Goal: Complete application form

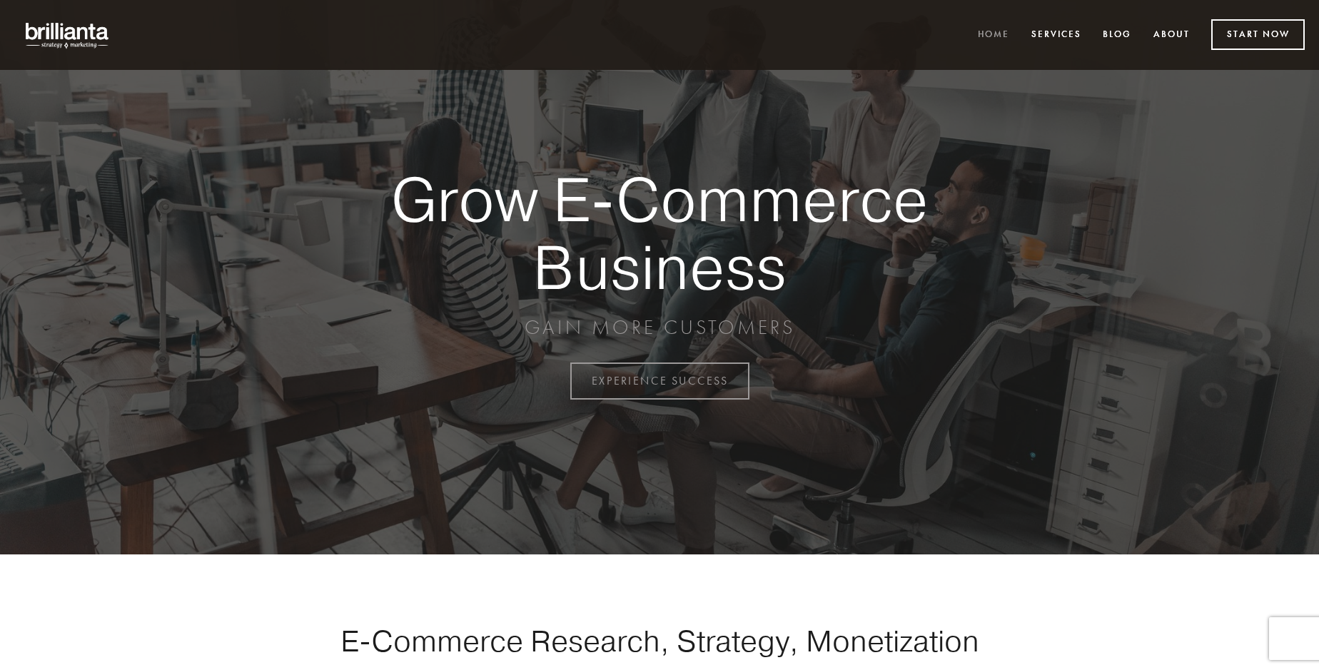
scroll to position [3741, 0]
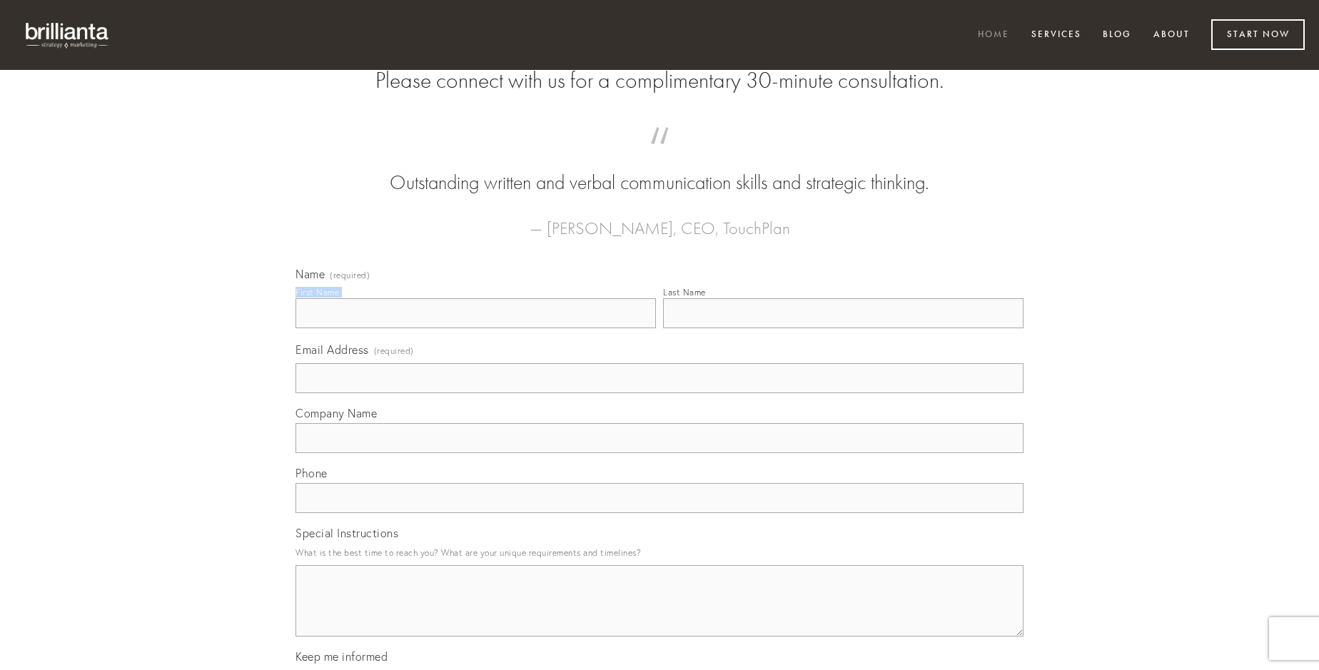
type input "[PERSON_NAME]"
click at [843, 328] on input "Last Name" at bounding box center [843, 313] width 360 height 30
type input "[PERSON_NAME]"
click at [659, 393] on input "Email Address (required)" at bounding box center [659, 378] width 728 height 30
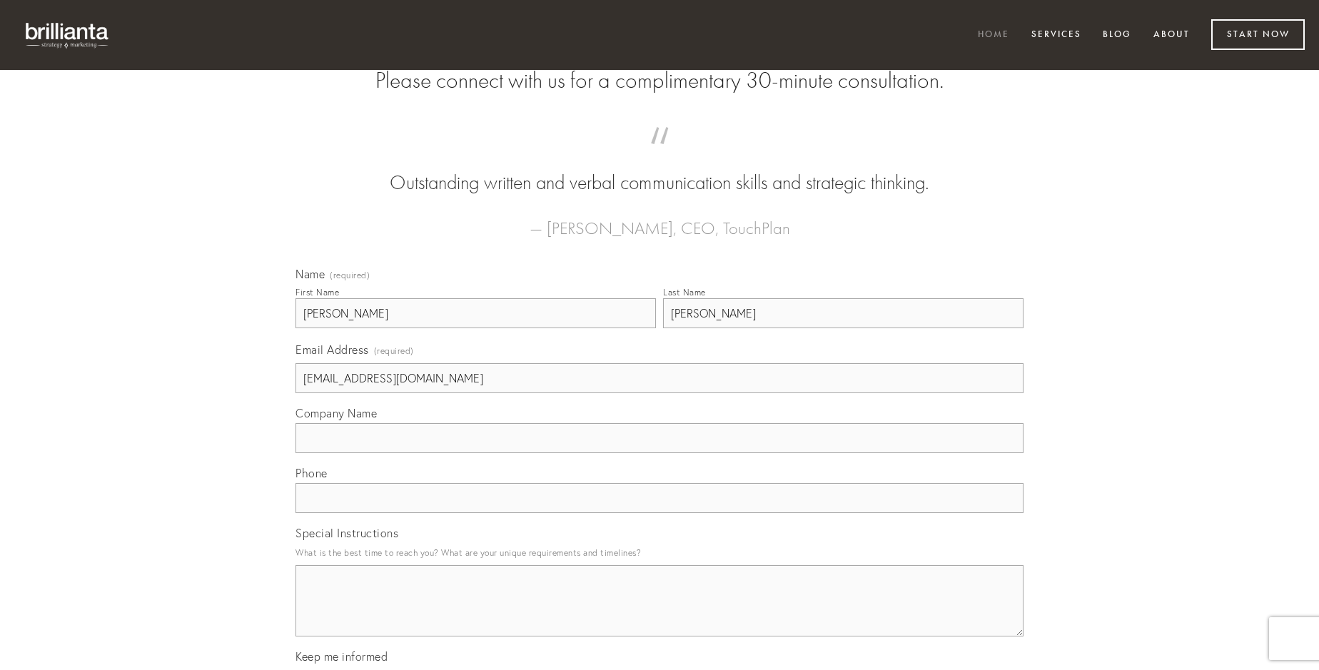
type input "[EMAIL_ADDRESS][DOMAIN_NAME]"
click at [659, 453] on input "Company Name" at bounding box center [659, 438] width 728 height 30
type input "veniam"
click at [659, 513] on input "text" at bounding box center [659, 498] width 728 height 30
click at [659, 614] on textarea "Special Instructions" at bounding box center [659, 600] width 728 height 71
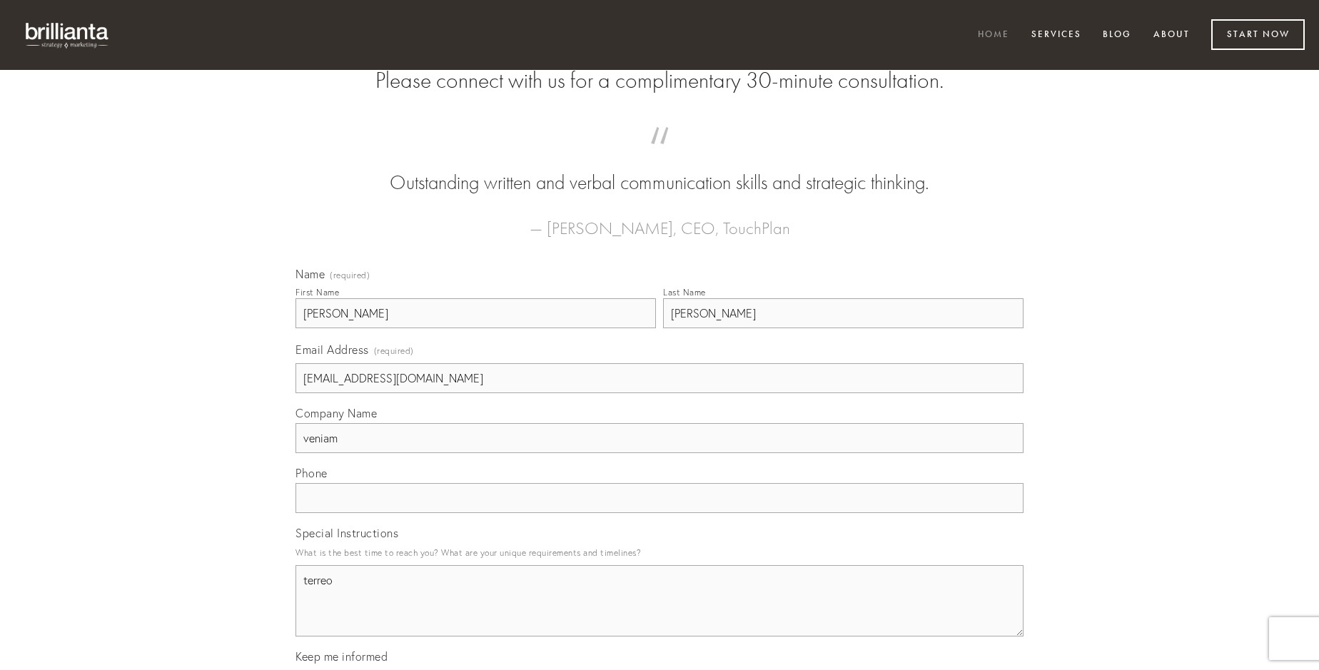
type textarea "terreo"
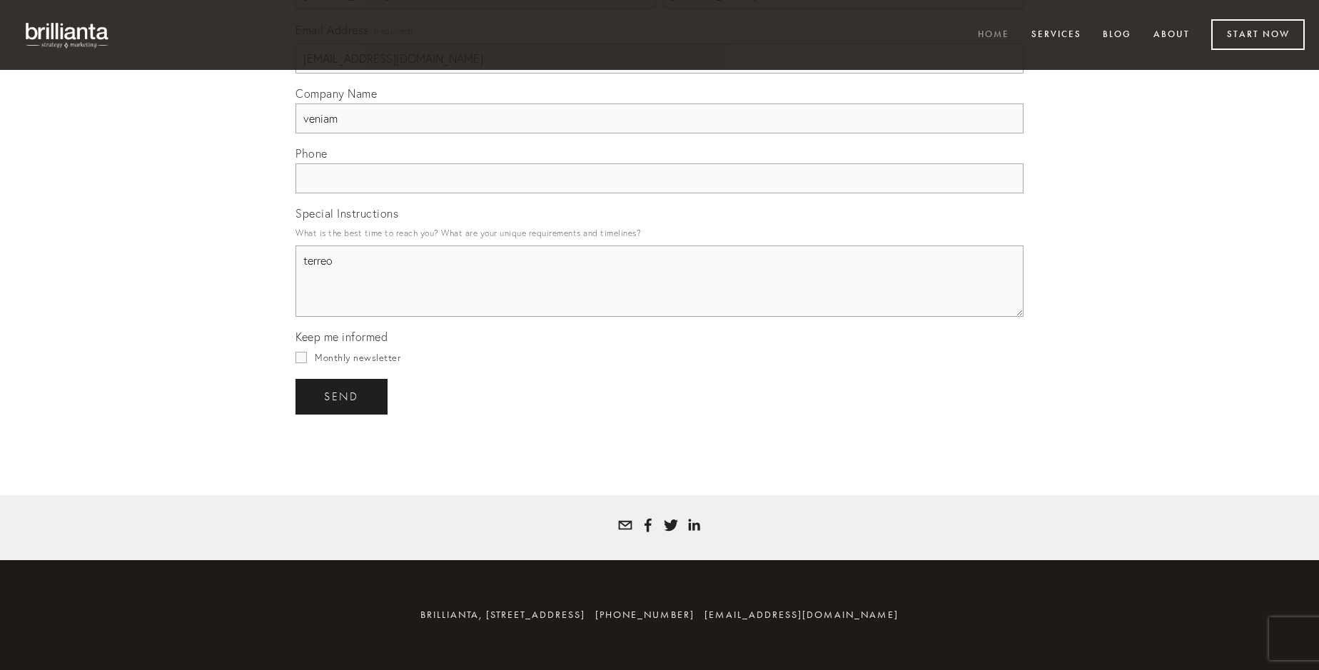
click at [343, 396] on span "send" at bounding box center [341, 396] width 35 height 13
